Goal: Information Seeking & Learning: Learn about a topic

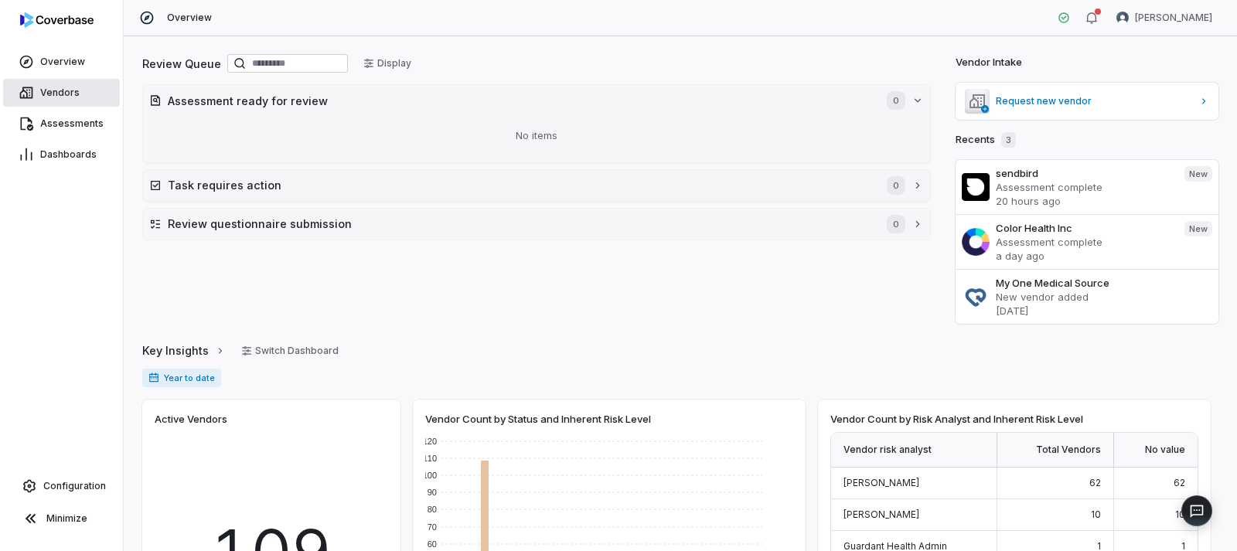
click at [49, 88] on span "Vendors" at bounding box center [59, 93] width 39 height 12
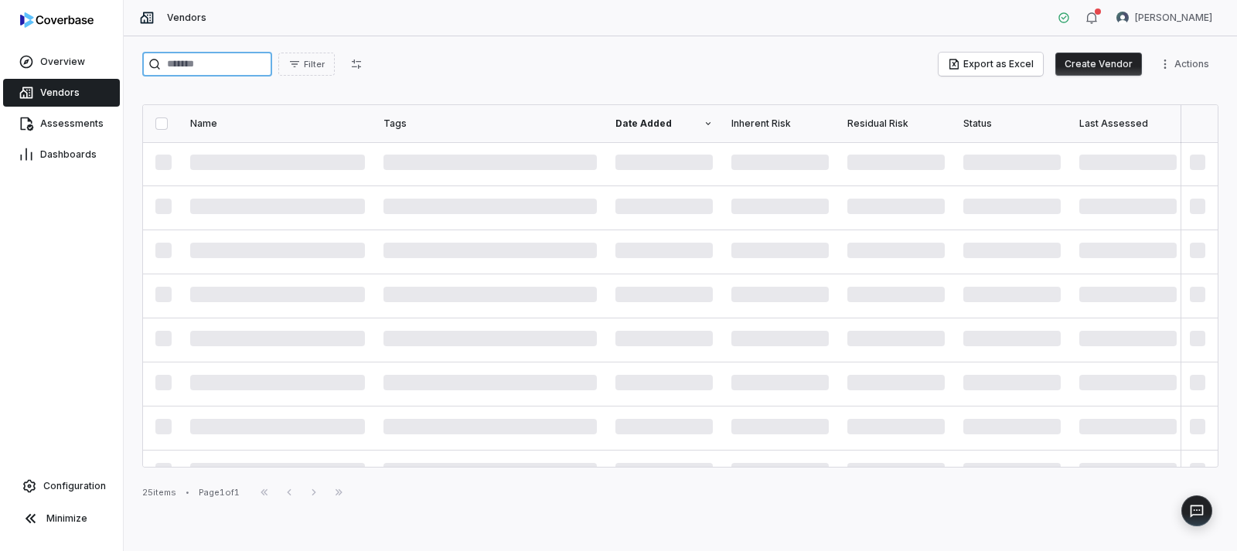
click at [238, 65] on input "search" at bounding box center [207, 64] width 130 height 25
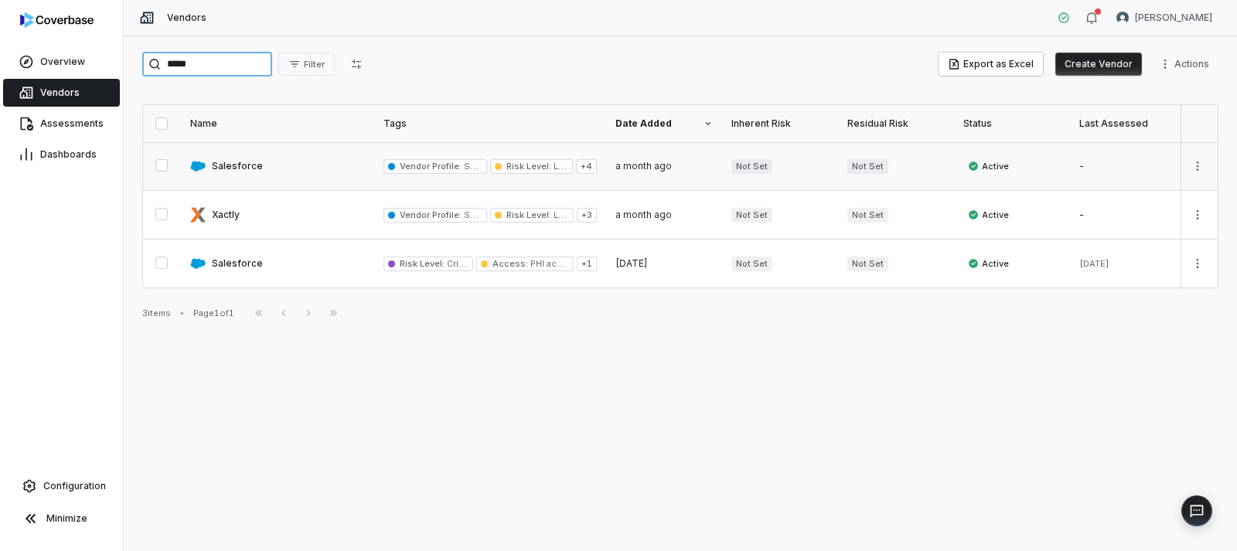
type input "*****"
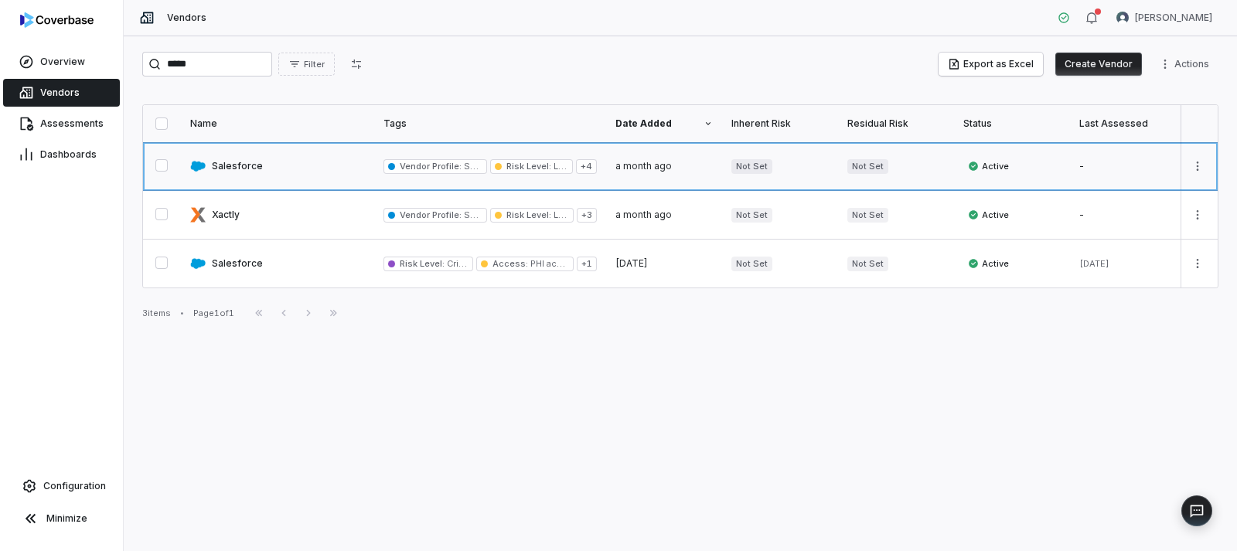
click at [236, 164] on link at bounding box center [277, 166] width 193 height 48
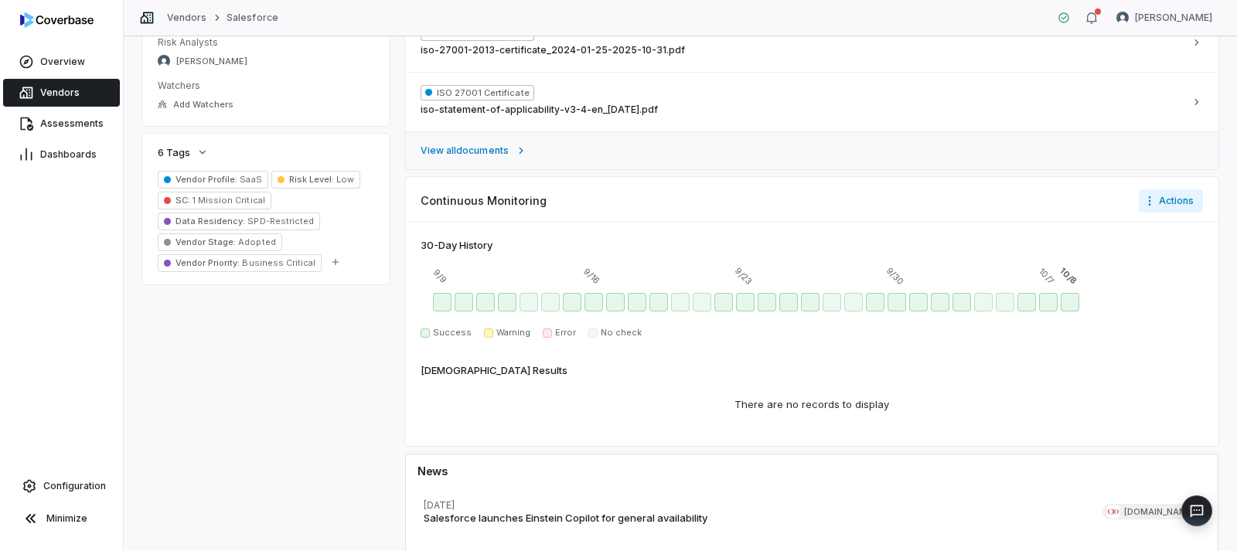
scroll to position [931, 0]
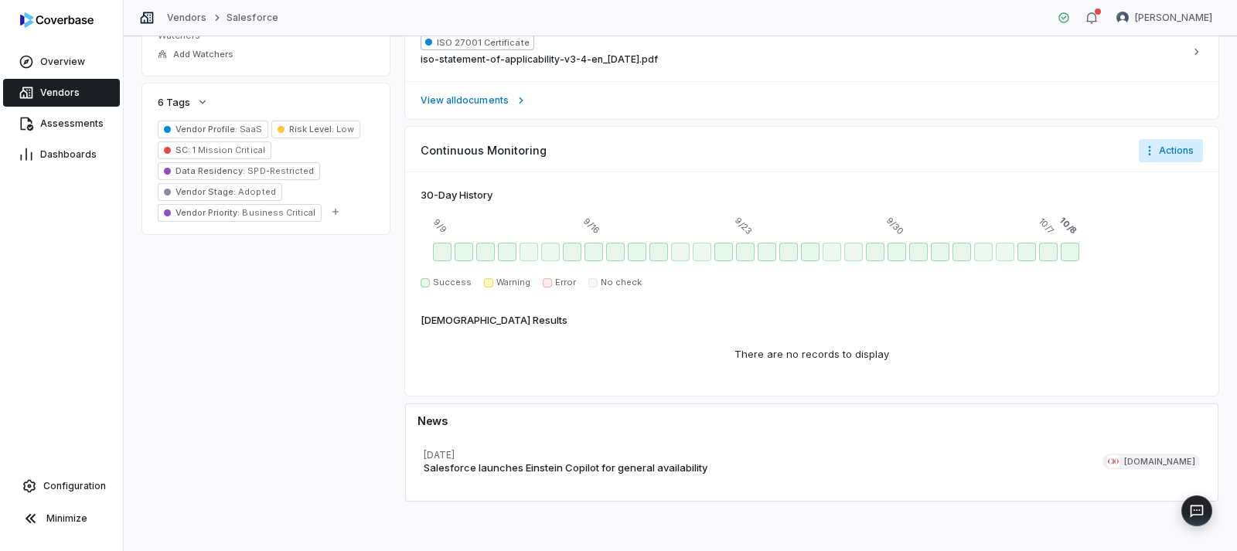
click at [1164, 148] on html "**********" at bounding box center [618, 275] width 1237 height 551
click at [959, 144] on html "**********" at bounding box center [618, 275] width 1237 height 551
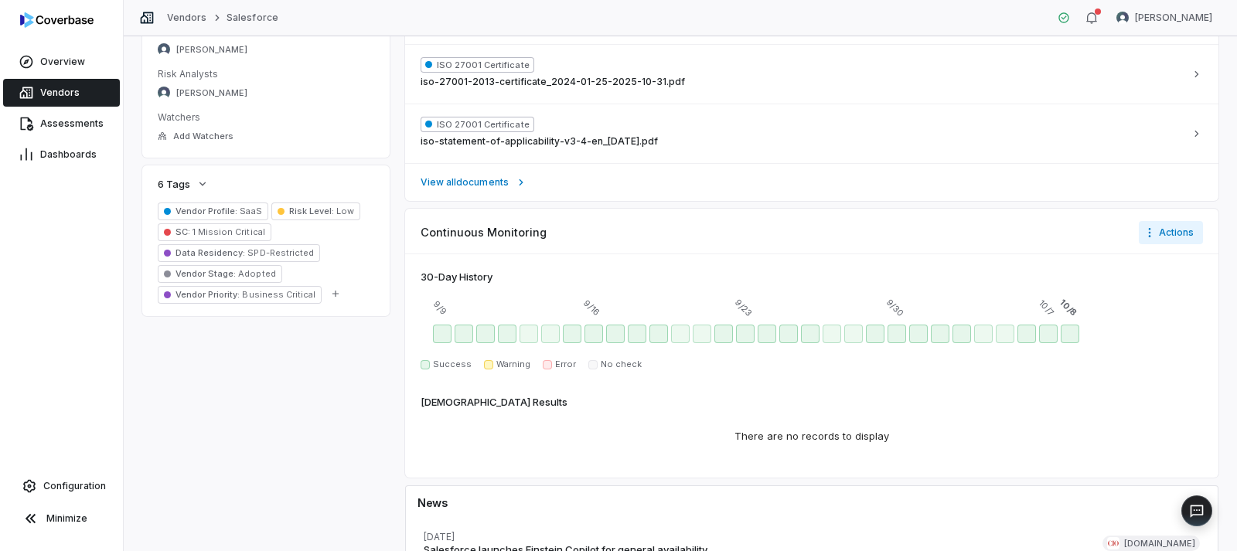
scroll to position [699, 0]
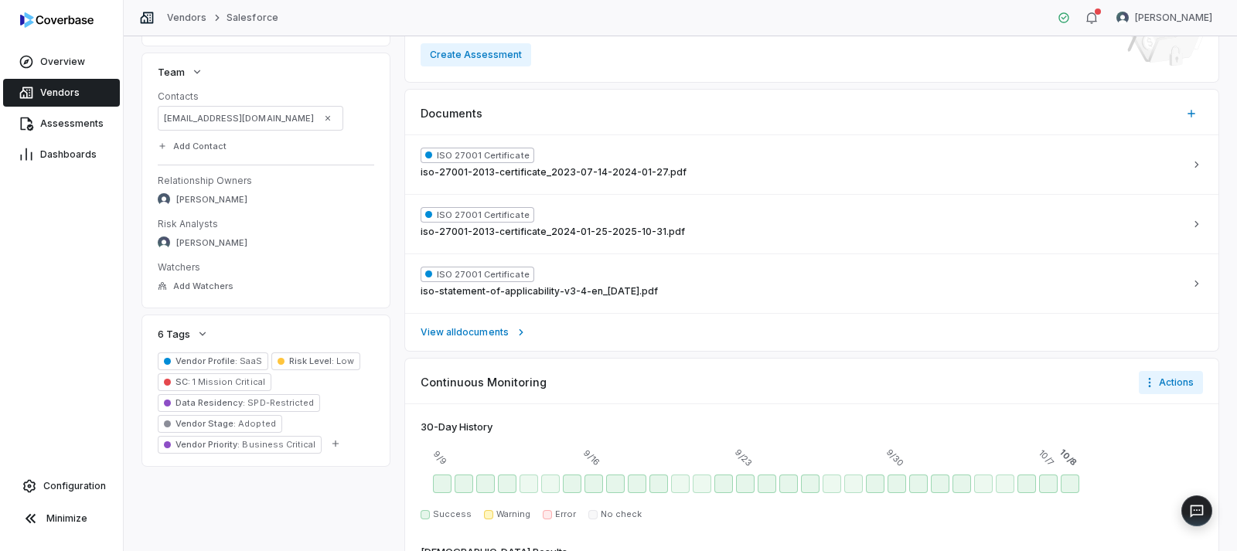
type textarea "*"
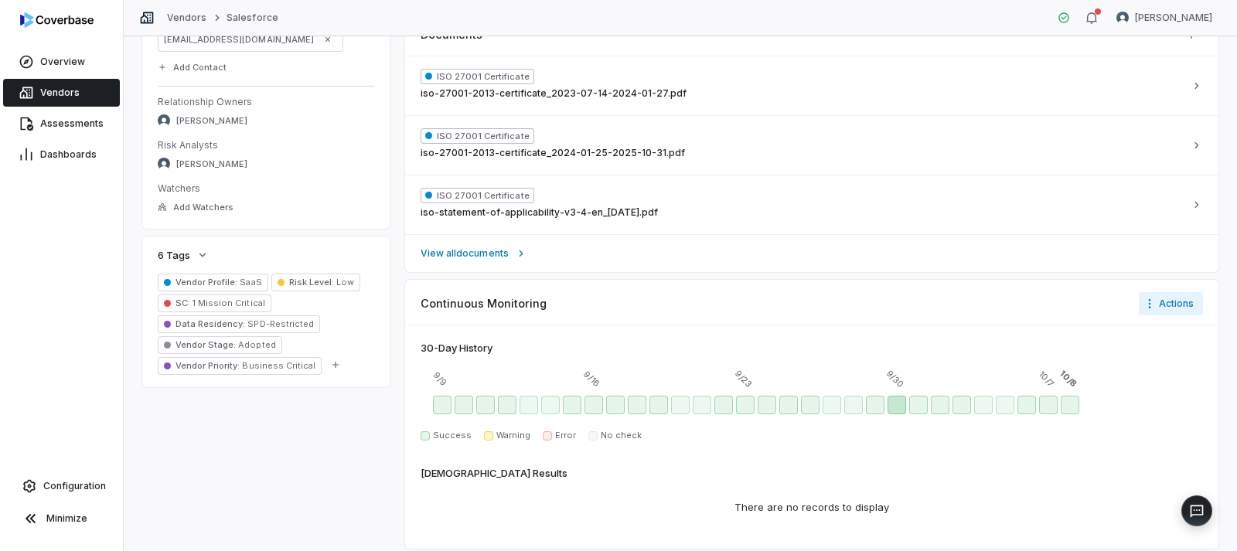
scroll to position [931, 0]
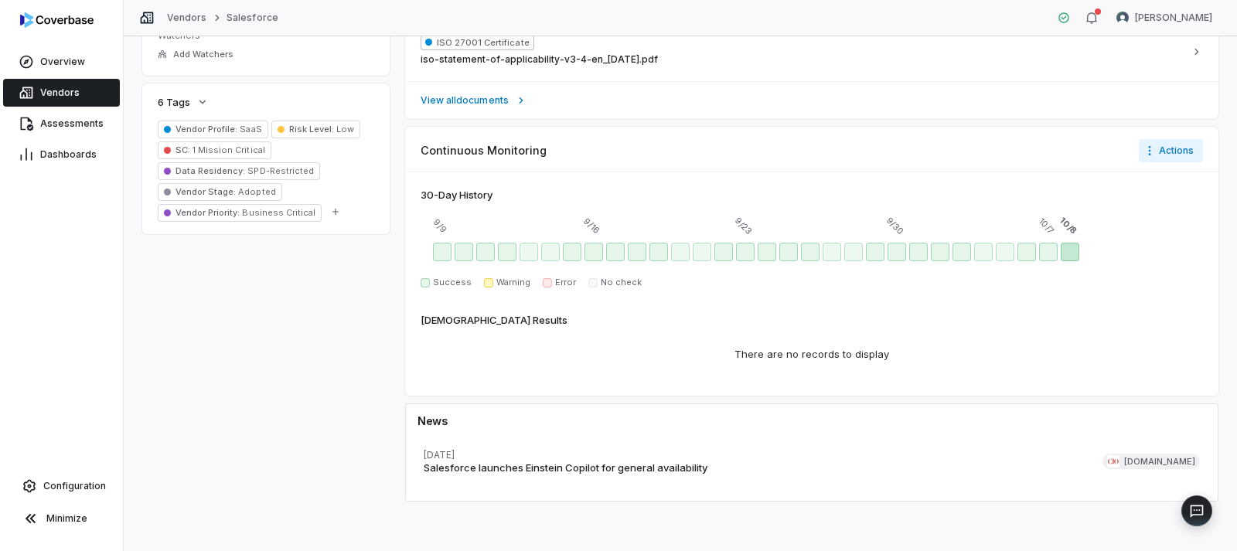
click at [1072, 258] on div "Today - Success" at bounding box center [1070, 252] width 19 height 19
click at [473, 194] on div "30 -Day History" at bounding box center [457, 195] width 72 height 15
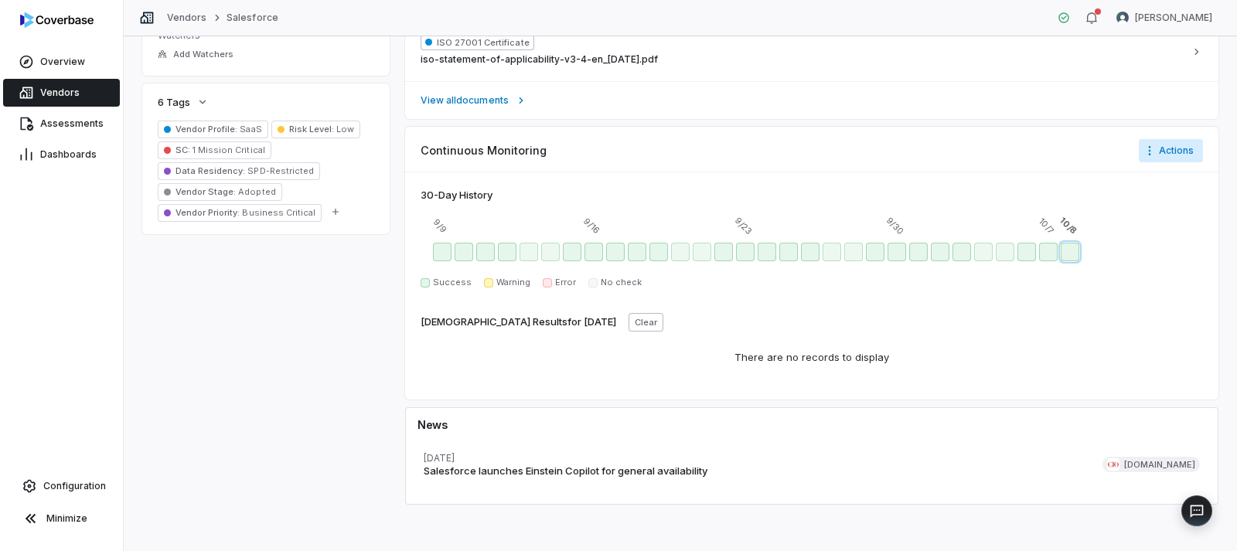
click at [1146, 158] on html "**********" at bounding box center [618, 275] width 1237 height 551
click at [1136, 181] on div "Configure notifications" at bounding box center [1159, 184] width 129 height 25
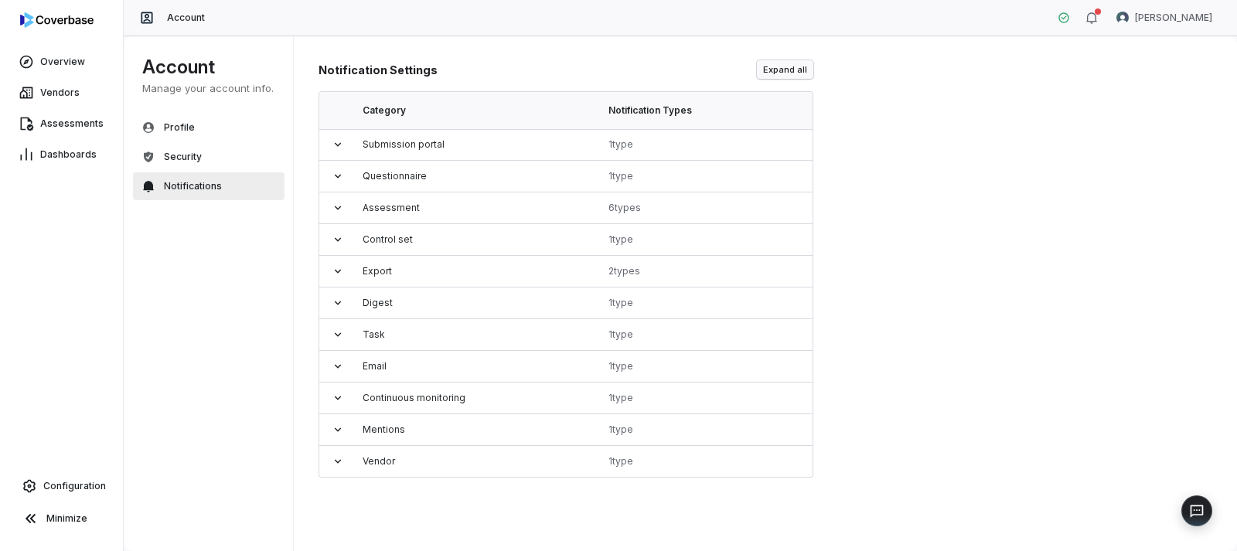
click at [787, 71] on button "Expand all" at bounding box center [785, 69] width 56 height 19
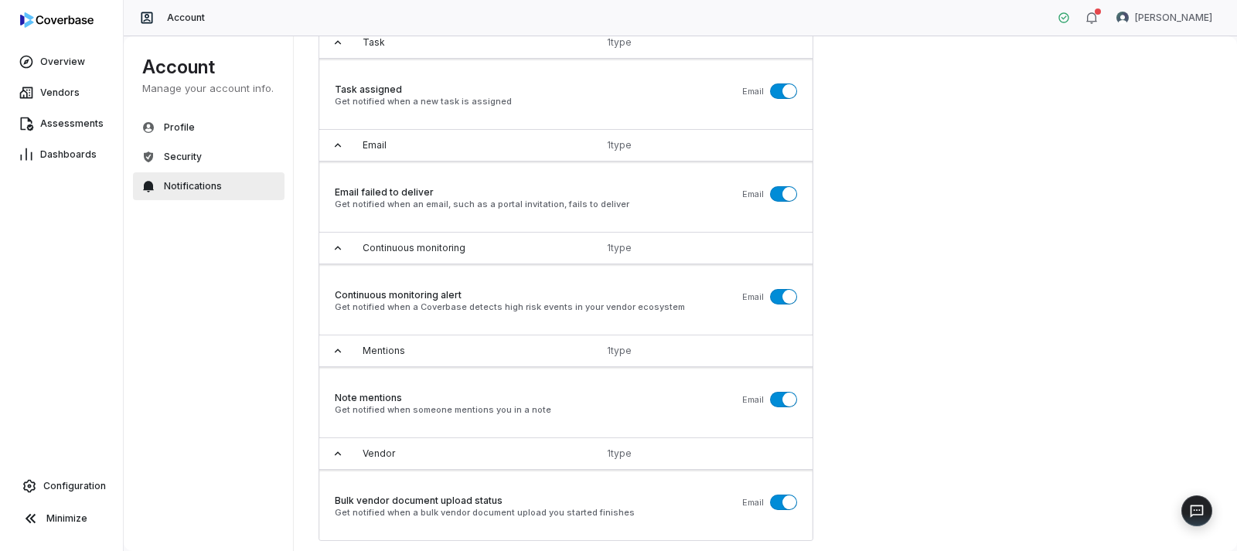
scroll to position [999, 0]
drag, startPoint x: 192, startPoint y: 158, endPoint x: 224, endPoint y: 157, distance: 31.7
click at [192, 159] on span "Security" at bounding box center [183, 157] width 38 height 12
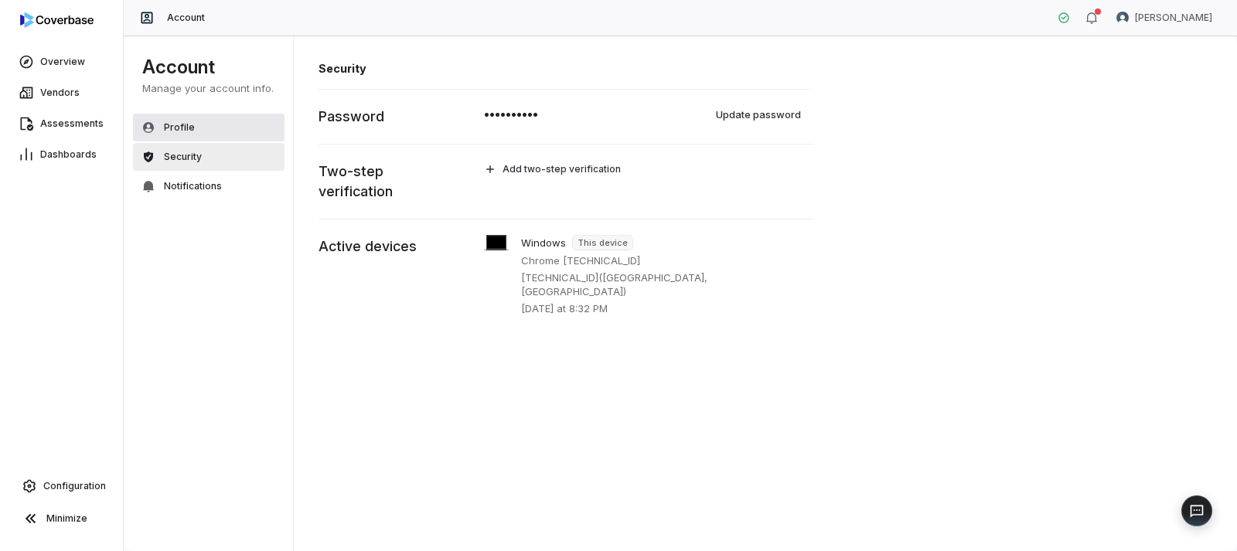
click at [199, 135] on button "Profile" at bounding box center [209, 128] width 152 height 28
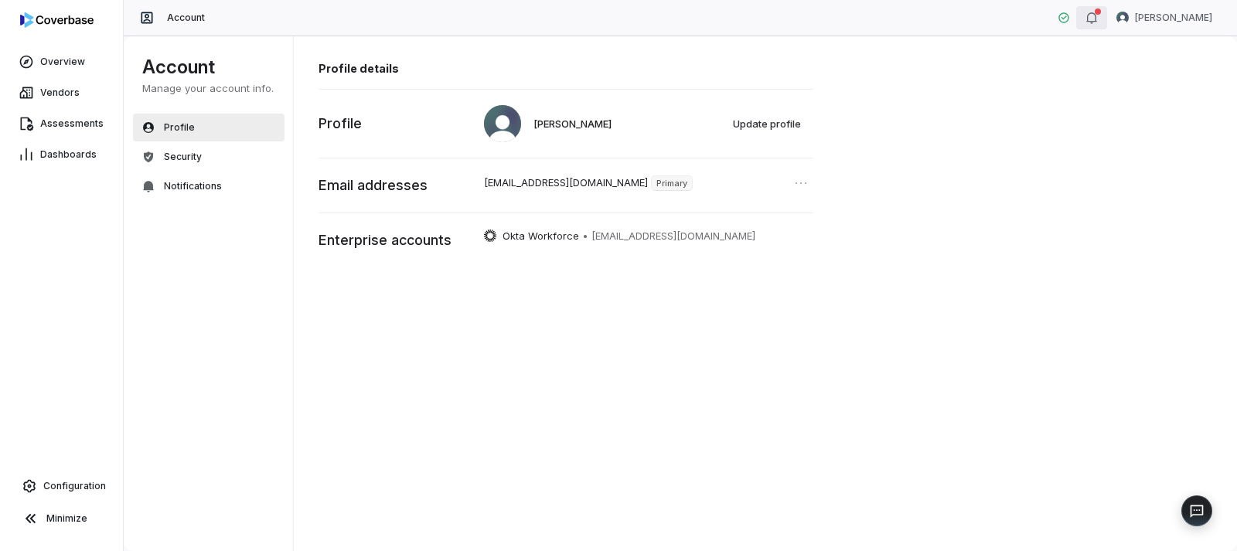
click at [1098, 19] on icon "button" at bounding box center [1091, 18] width 12 height 12
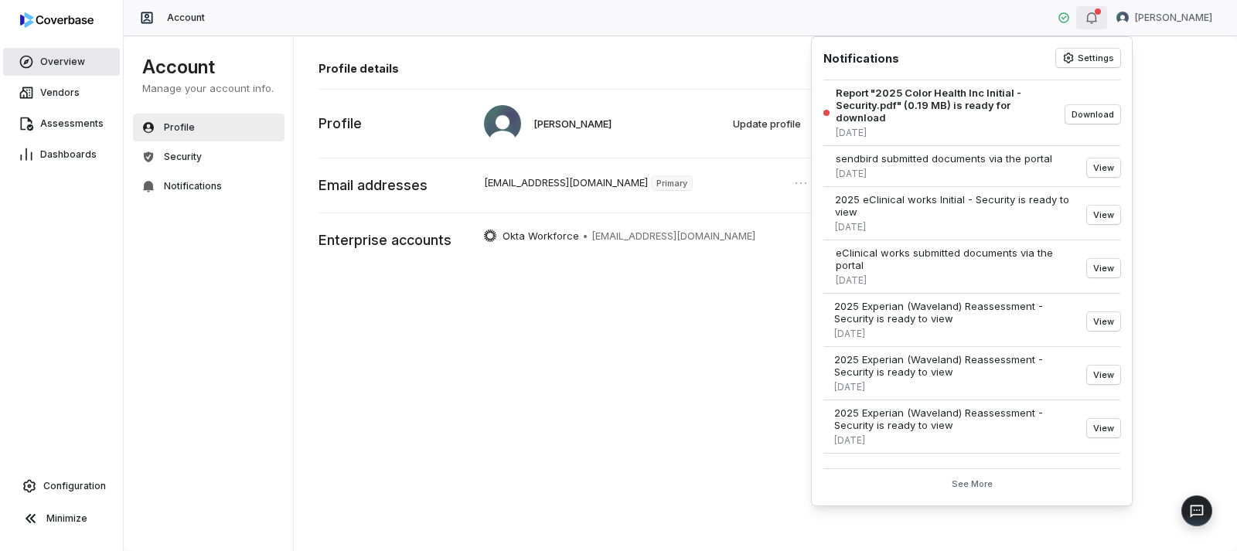
click at [70, 69] on link "Overview" at bounding box center [61, 62] width 117 height 28
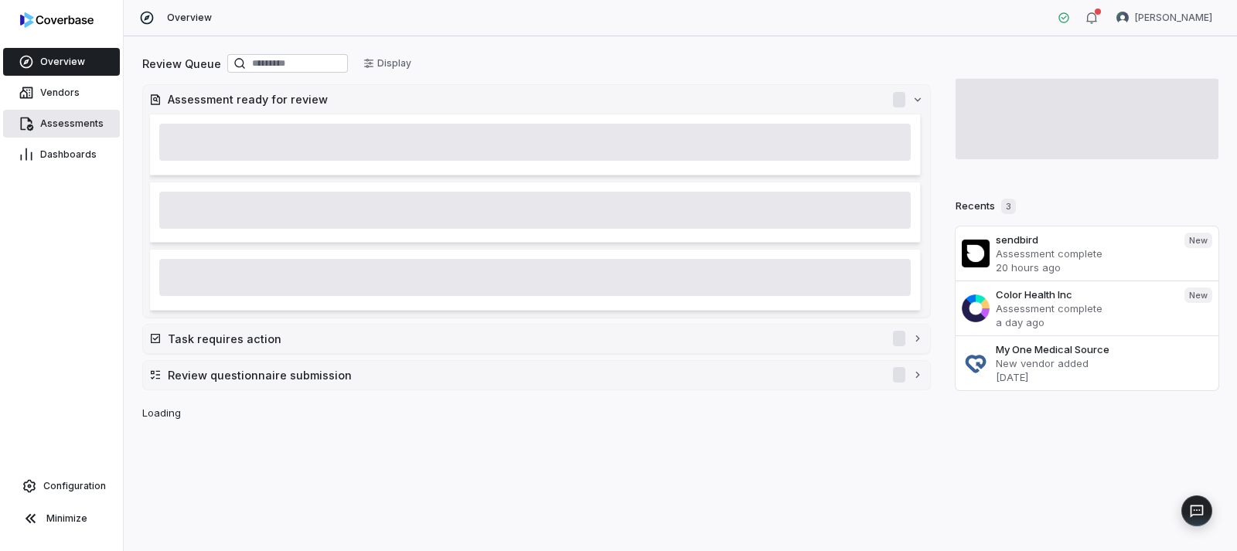
click at [84, 126] on span "Assessments" at bounding box center [71, 123] width 63 height 12
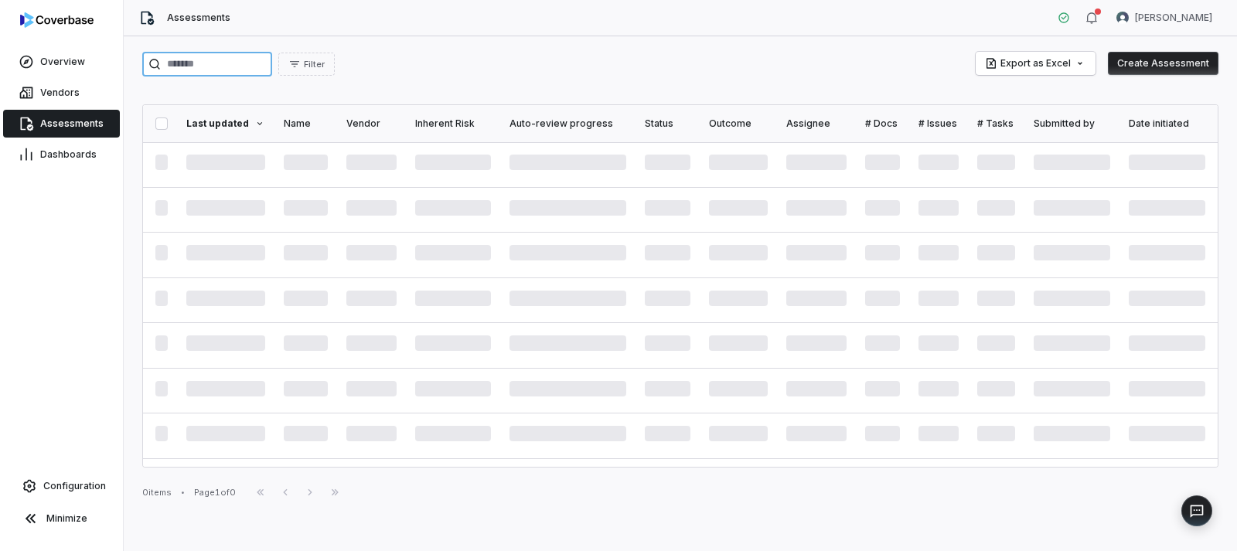
click at [269, 63] on input "search" at bounding box center [207, 64] width 130 height 25
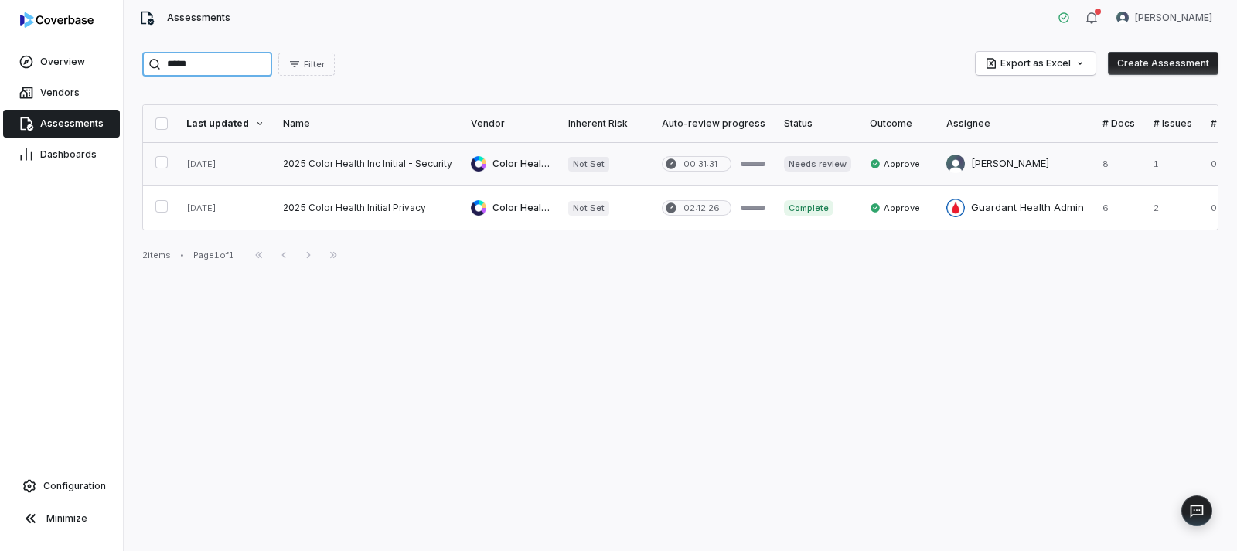
type input "*****"
click at [374, 164] on link at bounding box center [368, 163] width 188 height 43
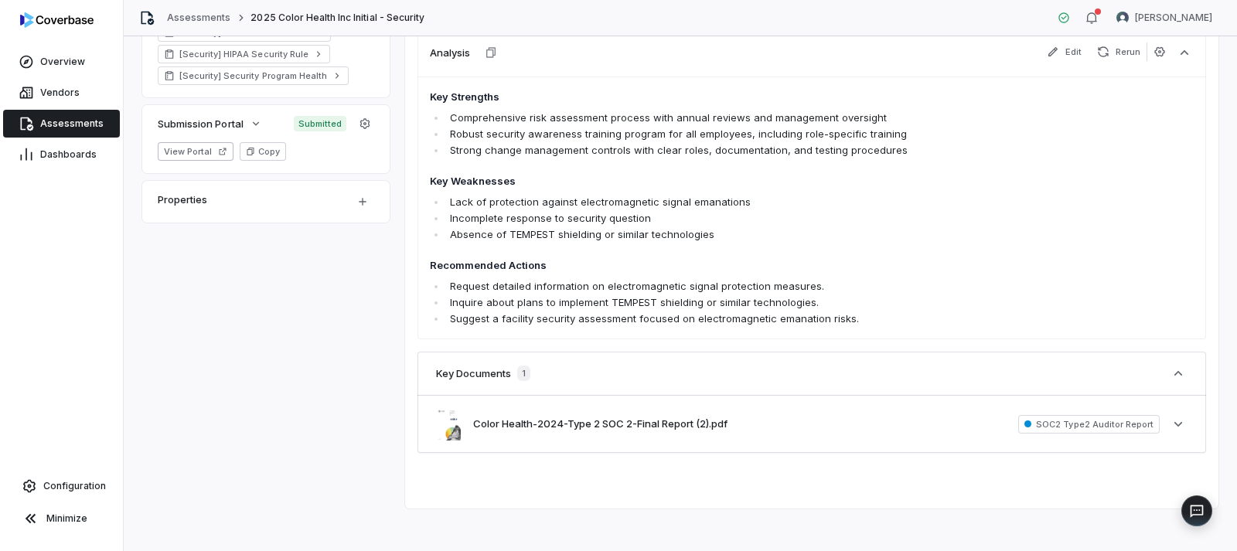
scroll to position [511, 0]
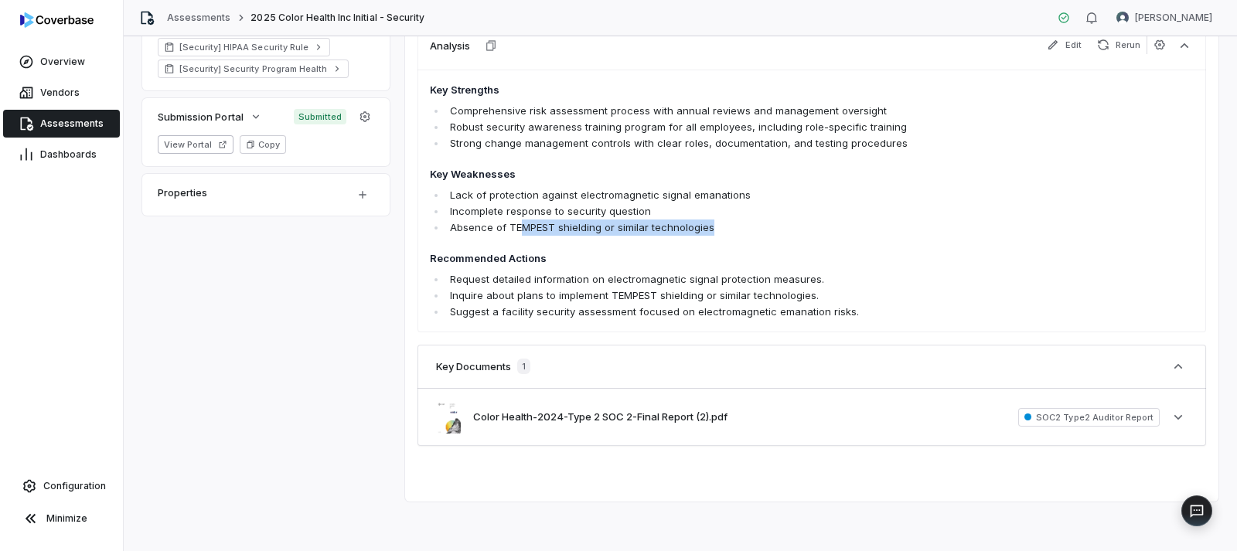
drag, startPoint x: 522, startPoint y: 223, endPoint x: 712, endPoint y: 223, distance: 190.2
click at [712, 223] on li "Absence of TEMPEST shielding or similar technologies" at bounding box center [743, 228] width 594 height 16
click at [641, 254] on h4 "Recommended Actions" at bounding box center [735, 258] width 611 height 15
drag, startPoint x: 711, startPoint y: 226, endPoint x: 506, endPoint y: 226, distance: 205.6
click at [506, 226] on li "Absence of TEMPEST shielding or similar technologies" at bounding box center [743, 228] width 594 height 16
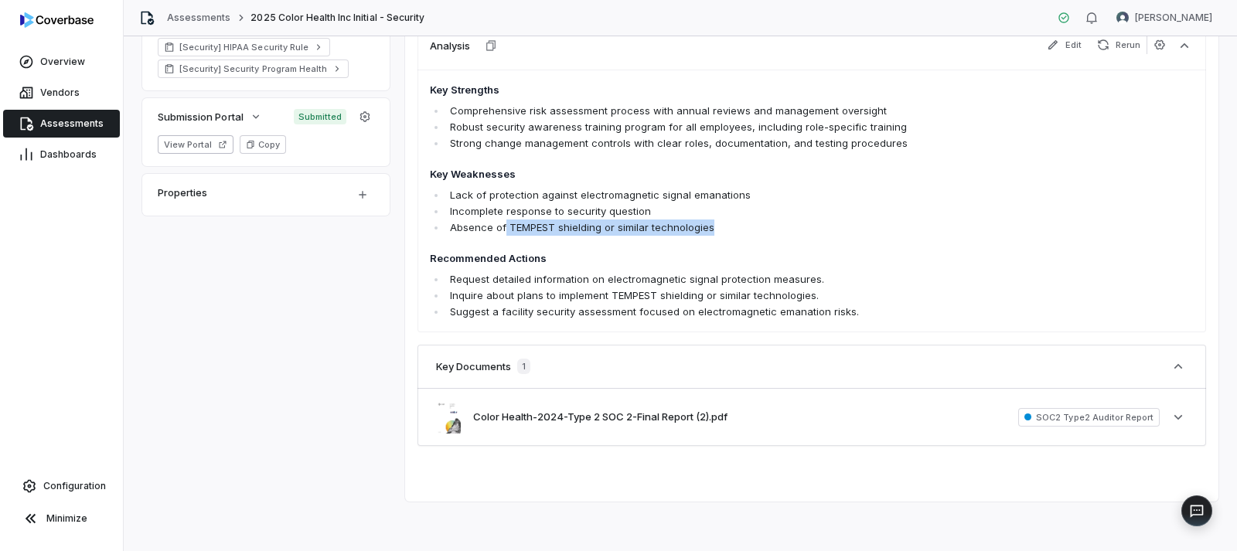
copy li "TEMPEST shielding or similar technologies"
